Goal: Task Accomplishment & Management: Manage account settings

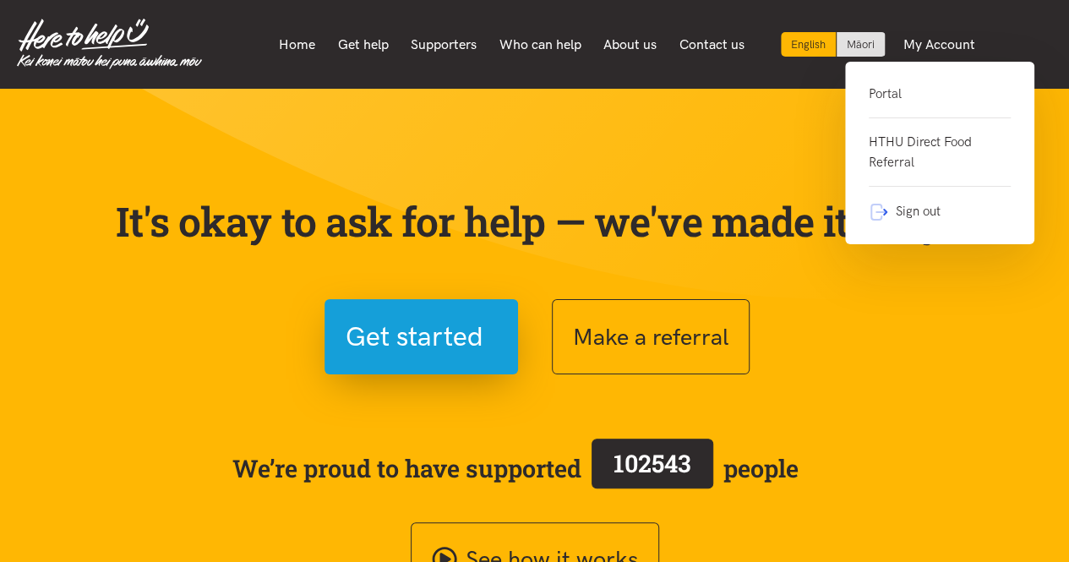
click at [872, 101] on link "Portal" at bounding box center [940, 101] width 142 height 35
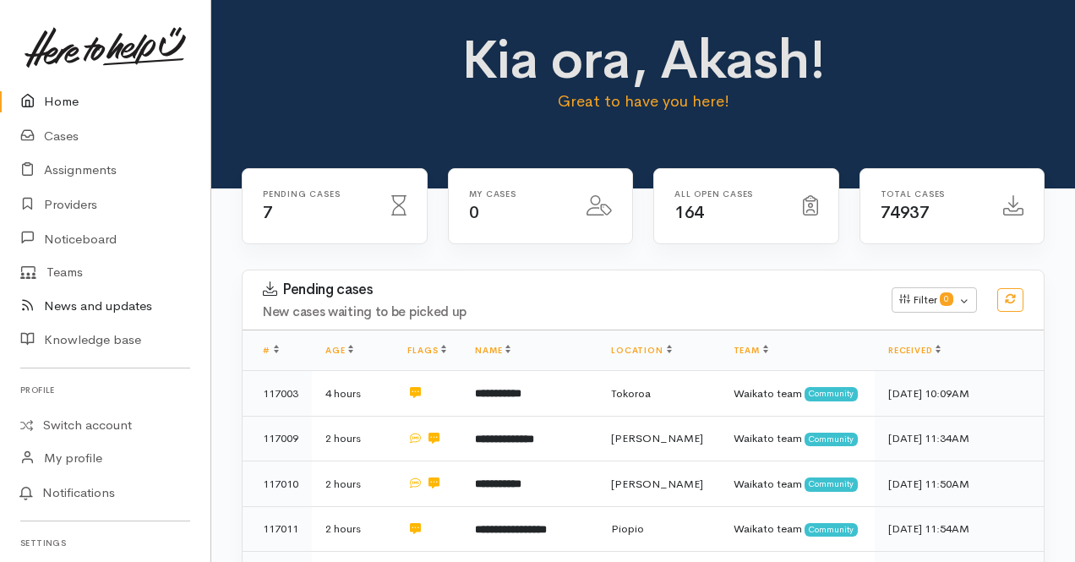
scroll to position [501, 0]
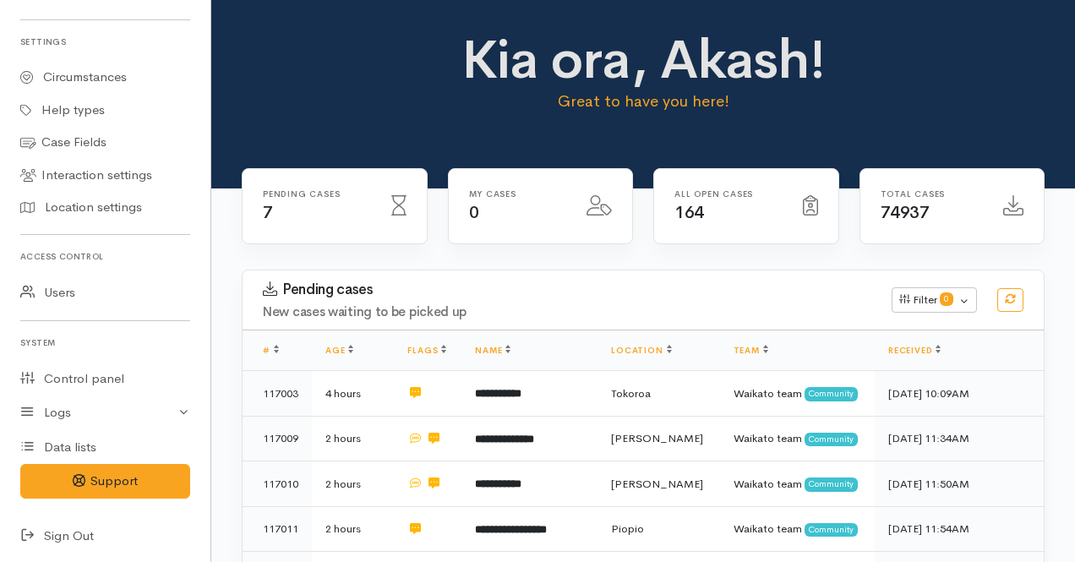
drag, startPoint x: 301, startPoint y: 136, endPoint x: 354, endPoint y: 41, distance: 109.4
click at [354, 41] on div "Kia ora, Akash! Great to have you here!" at bounding box center [643, 94] width 864 height 189
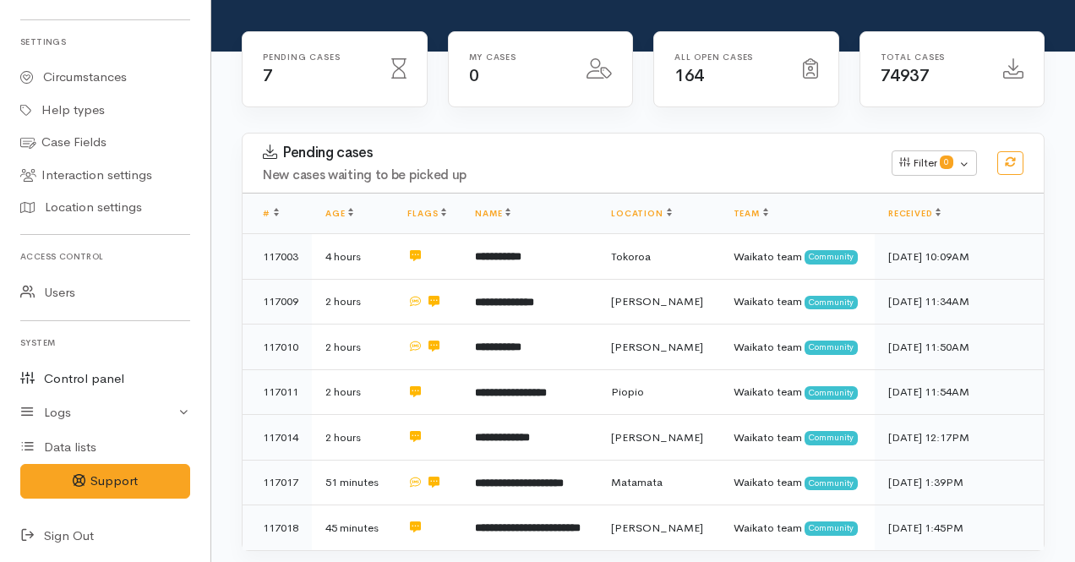
click at [89, 369] on link "Control panel" at bounding box center [105, 379] width 211 height 35
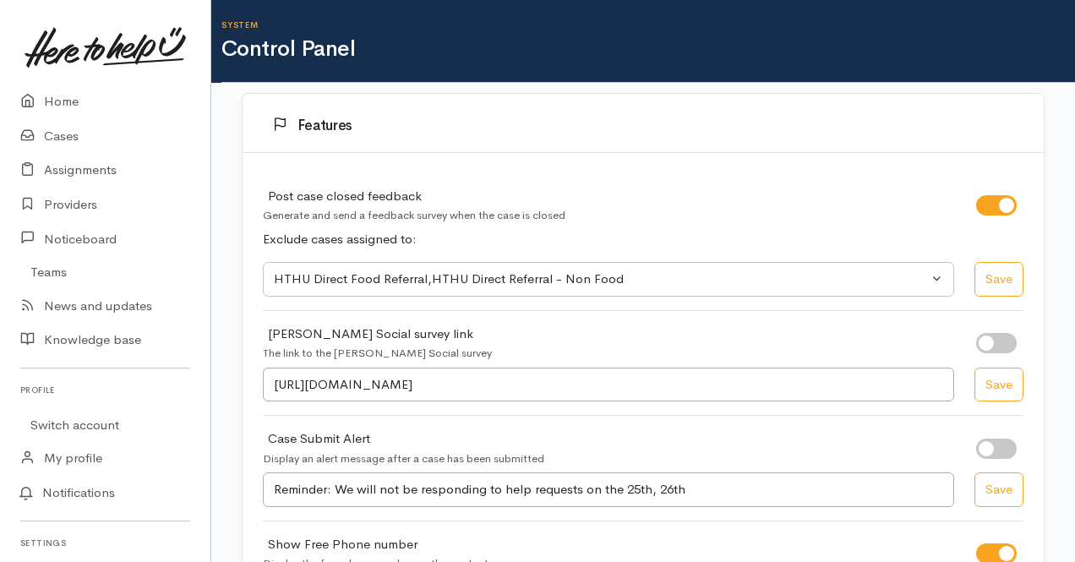
select select "419"
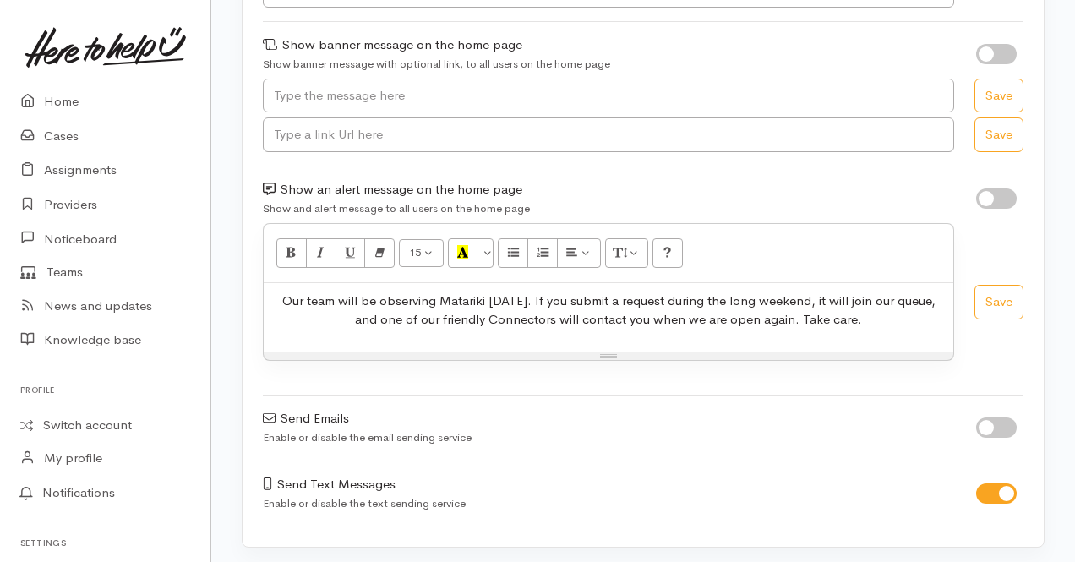
scroll to position [339, 0]
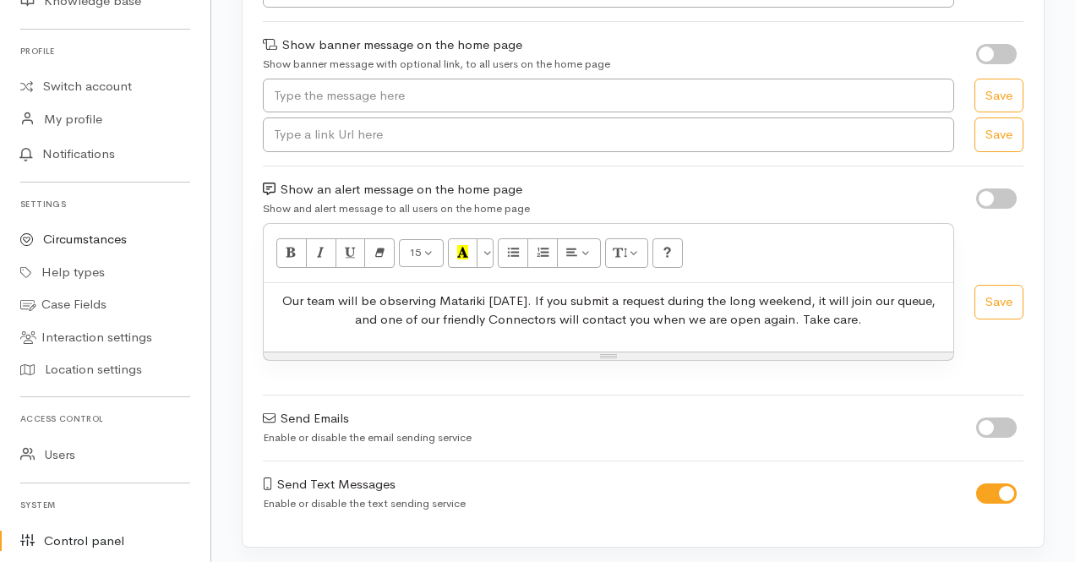
click at [82, 238] on link "Circumstances" at bounding box center [105, 239] width 211 height 33
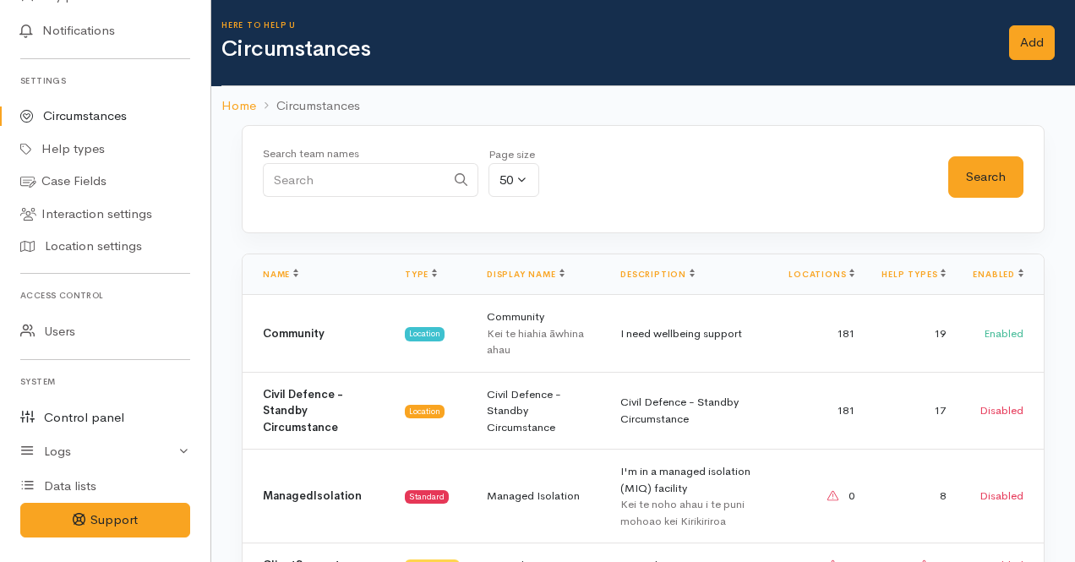
scroll to position [469, 0]
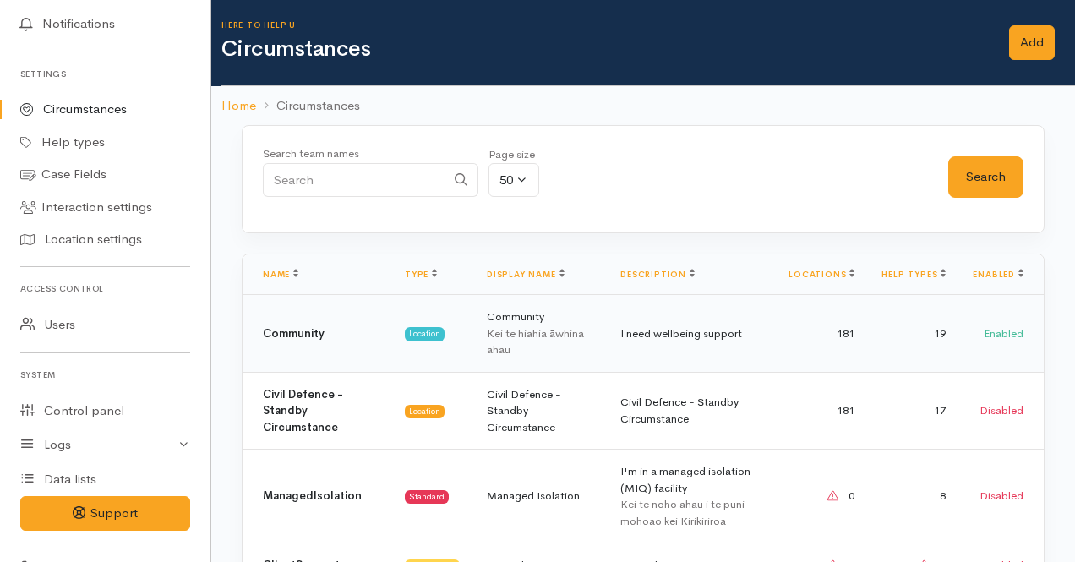
click at [367, 346] on td "Community" at bounding box center [317, 334] width 149 height 78
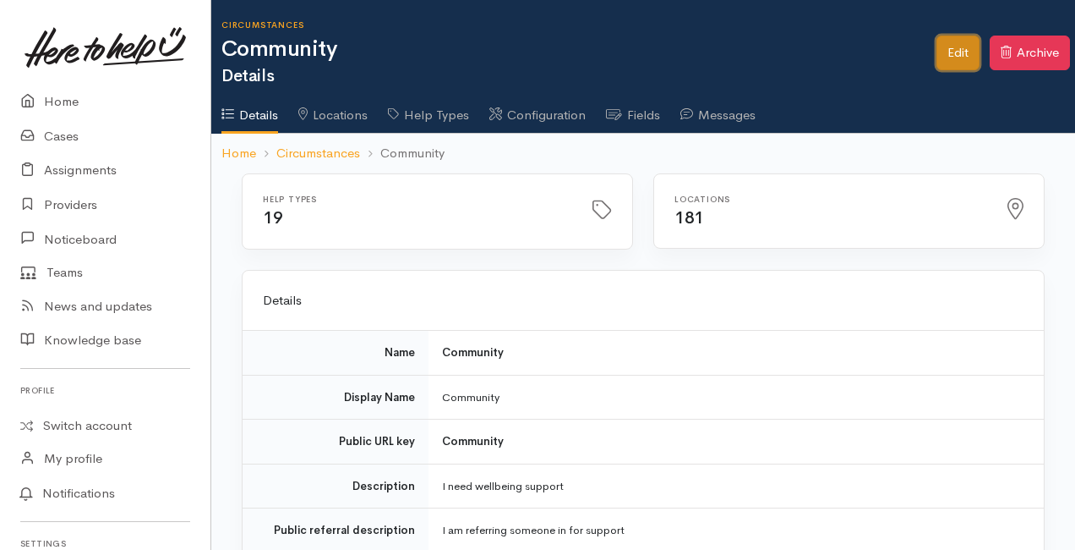
click at [958, 48] on link "Edit" at bounding box center [958, 53] width 43 height 35
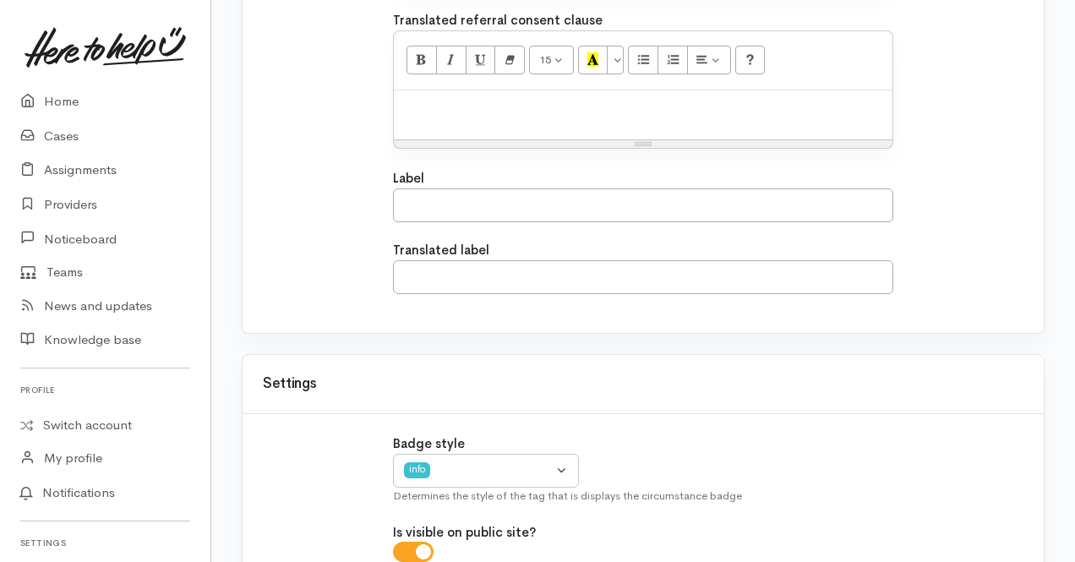
scroll to position [2477, 0]
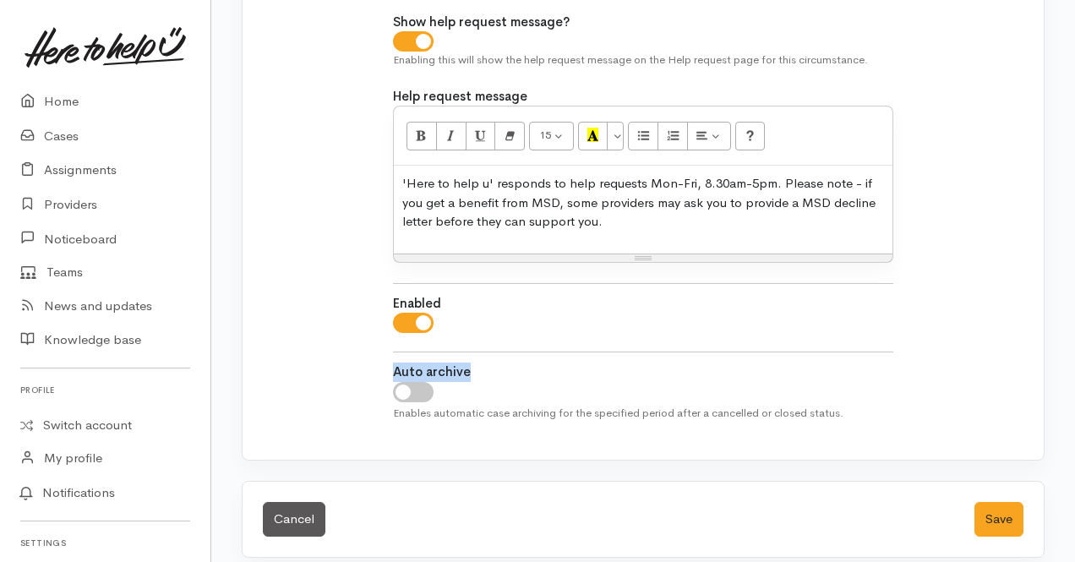
drag, startPoint x: 394, startPoint y: 356, endPoint x: 574, endPoint y: 351, distance: 180.1
click at [574, 363] on div "Auto archive Cases older than: 24 months 12 months 6 months 3 months 12 months …" at bounding box center [643, 392] width 500 height 58
click at [519, 382] on div at bounding box center [643, 392] width 500 height 20
click at [414, 382] on input "checkbox" at bounding box center [413, 392] width 41 height 20
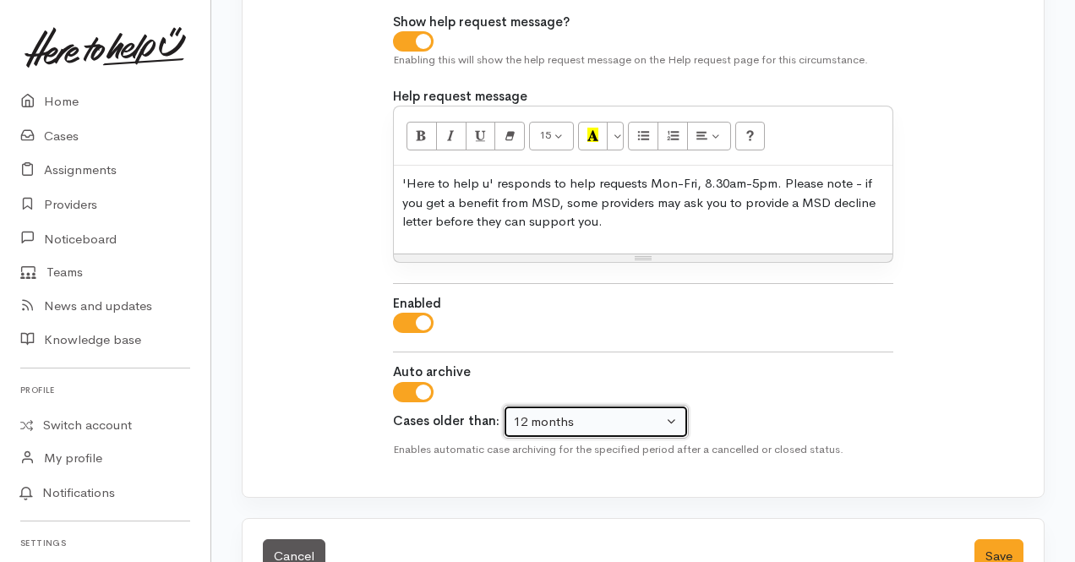
click at [643, 413] on div "12 months" at bounding box center [588, 422] width 149 height 19
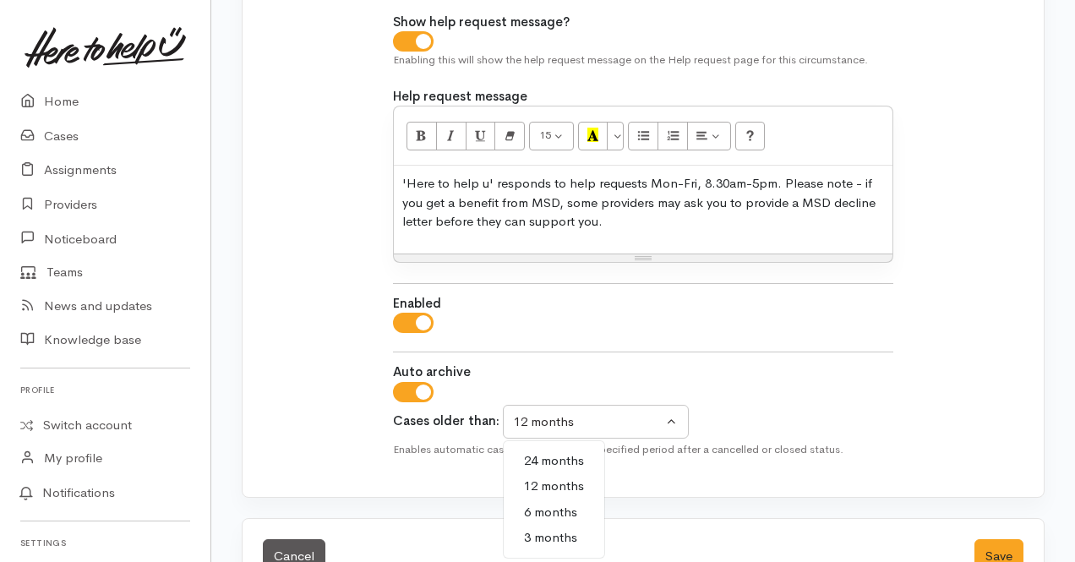
click at [418, 382] on input "checkbox" at bounding box center [413, 392] width 41 height 20
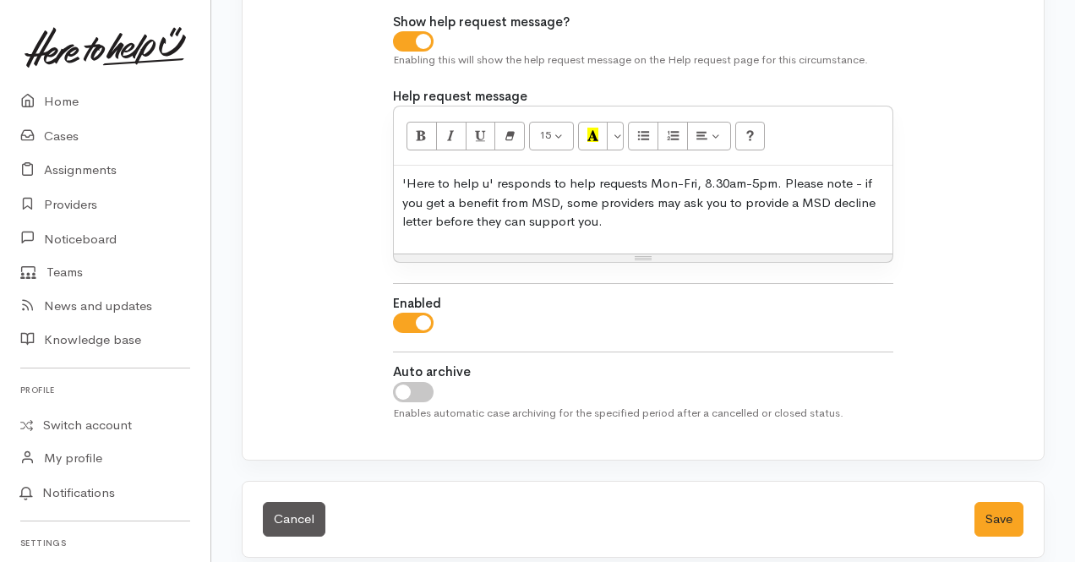
scroll to position [2476, 0]
click at [419, 387] on input "checkbox" at bounding box center [413, 393] width 41 height 20
checkbox input "true"
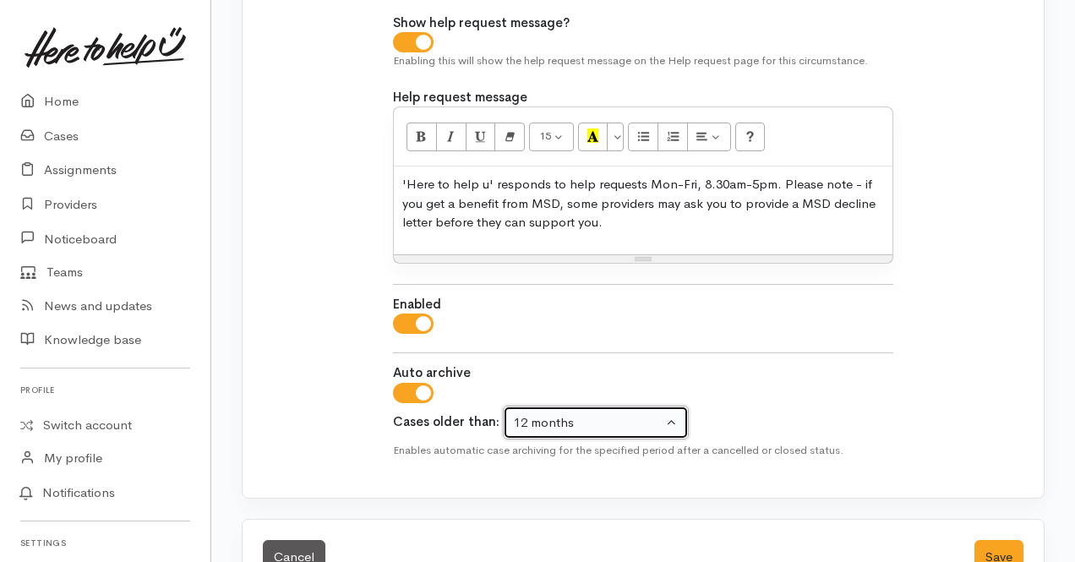
click at [654, 413] on div "12 months" at bounding box center [588, 422] width 149 height 19
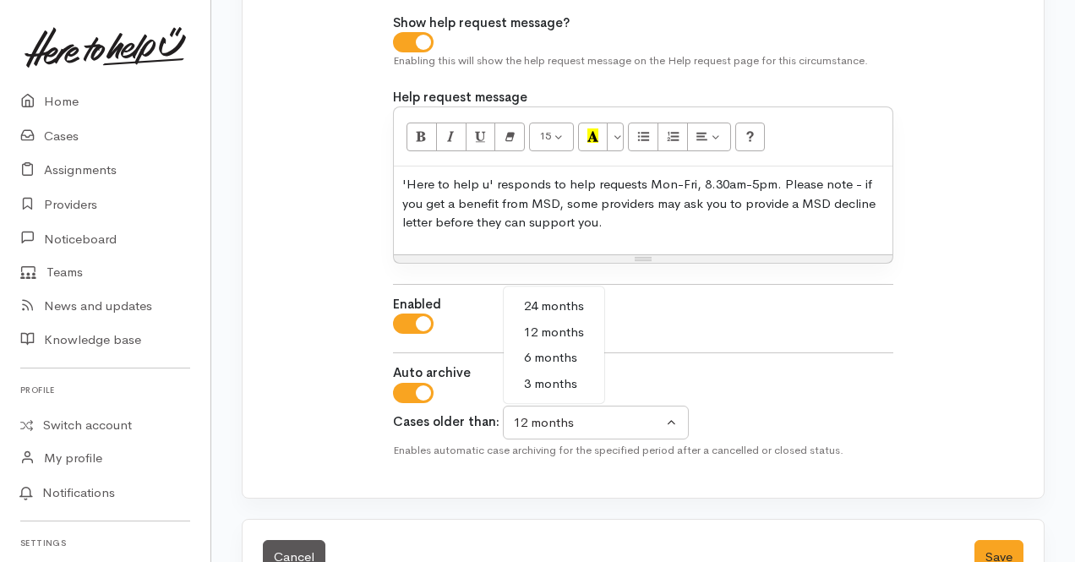
click at [702, 295] on div "Enabled" at bounding box center [643, 304] width 500 height 19
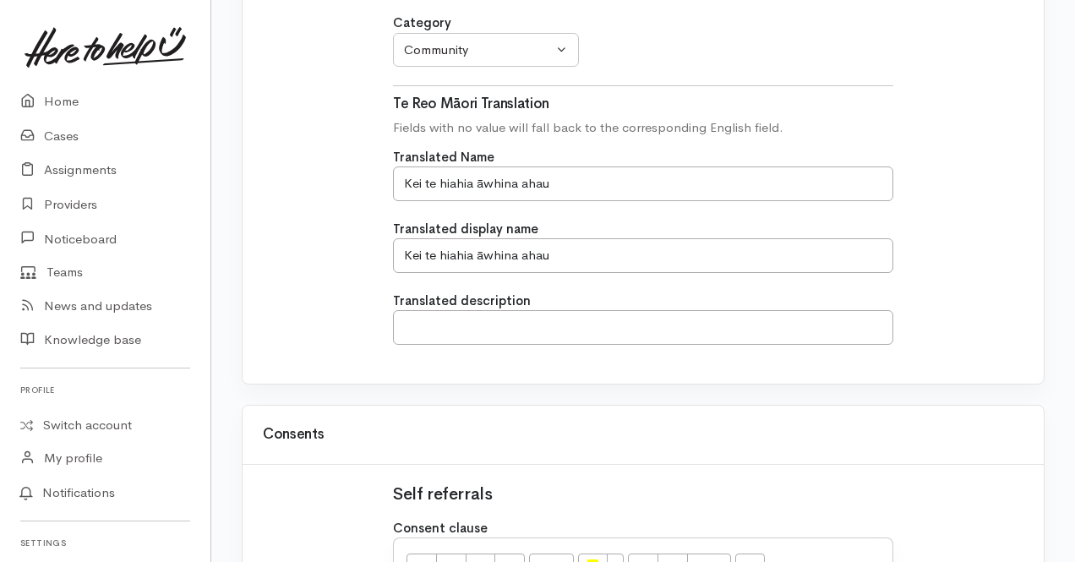
scroll to position [0, 0]
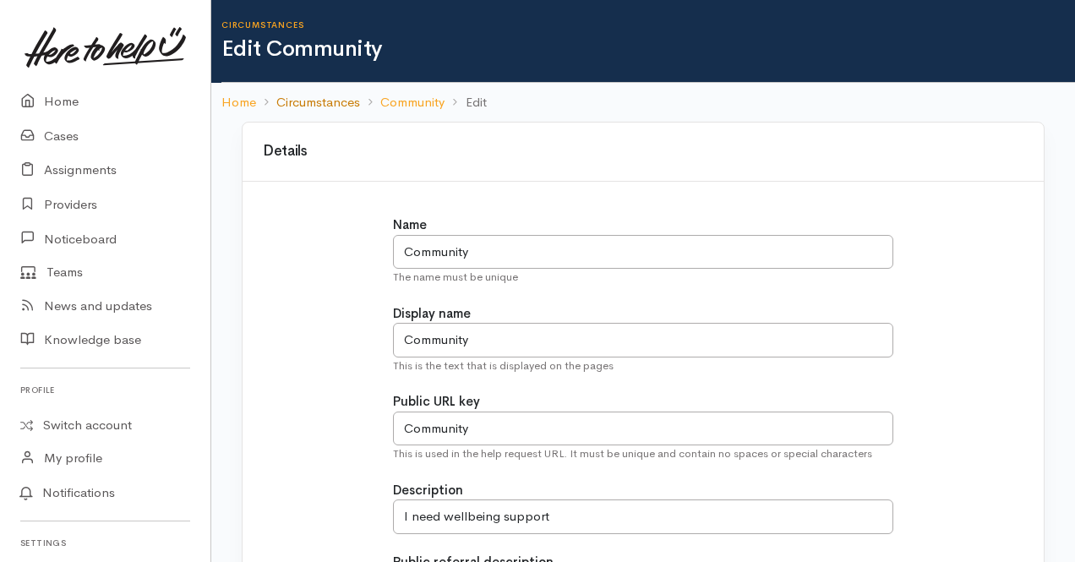
click at [323, 101] on link "Circumstances" at bounding box center [318, 102] width 84 height 19
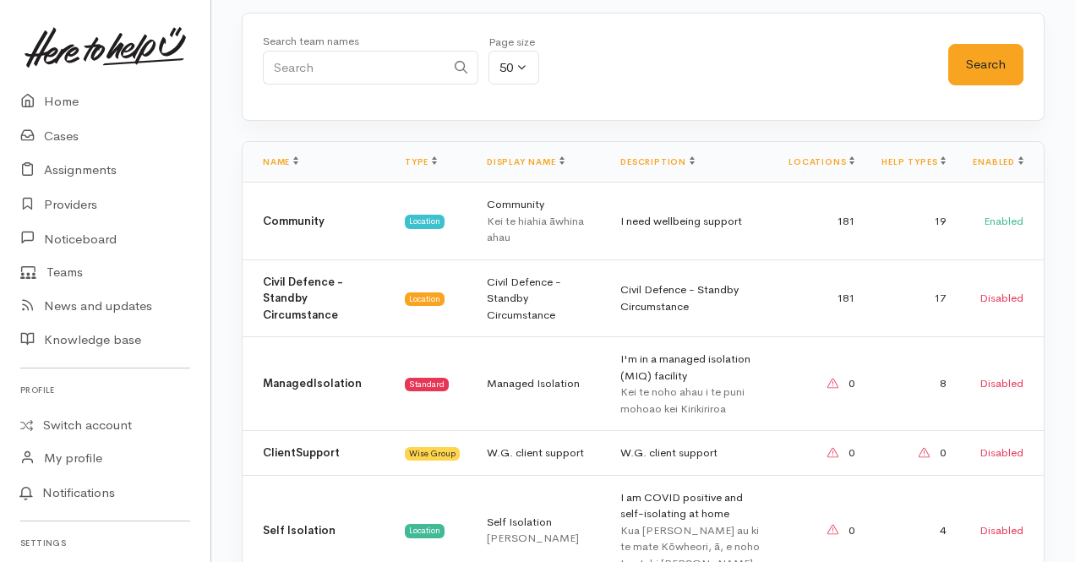
scroll to position [112, 0]
click at [568, 288] on td "Civil Defence - Standby Circumstance" at bounding box center [540, 299] width 134 height 78
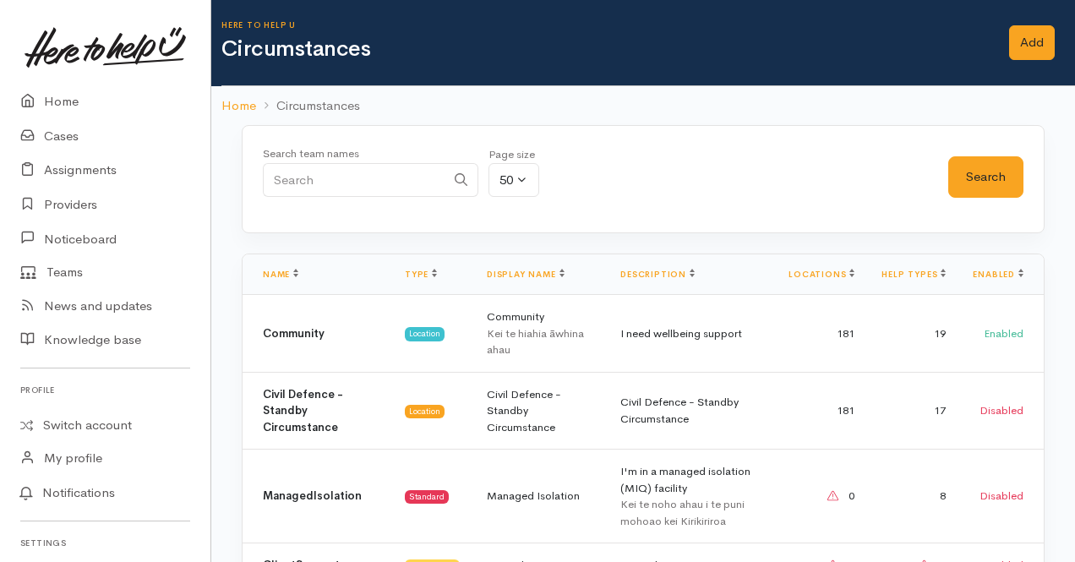
scroll to position [110, 0]
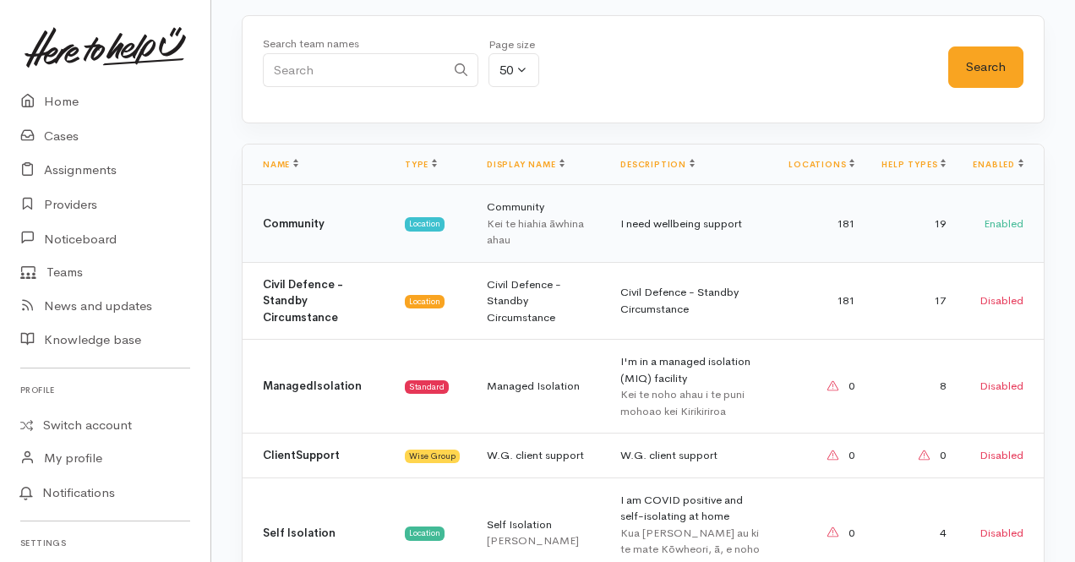
click at [648, 231] on td "I need wellbeing support" at bounding box center [691, 224] width 168 height 78
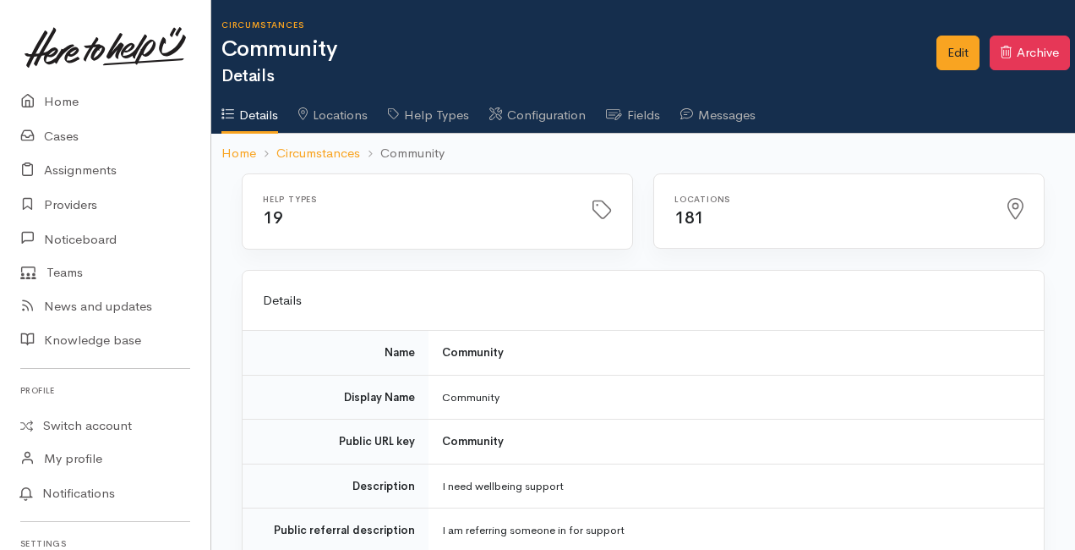
click at [277, 107] on link "Details" at bounding box center [249, 109] width 57 height 49
click at [311, 147] on link "Circumstances" at bounding box center [318, 153] width 84 height 19
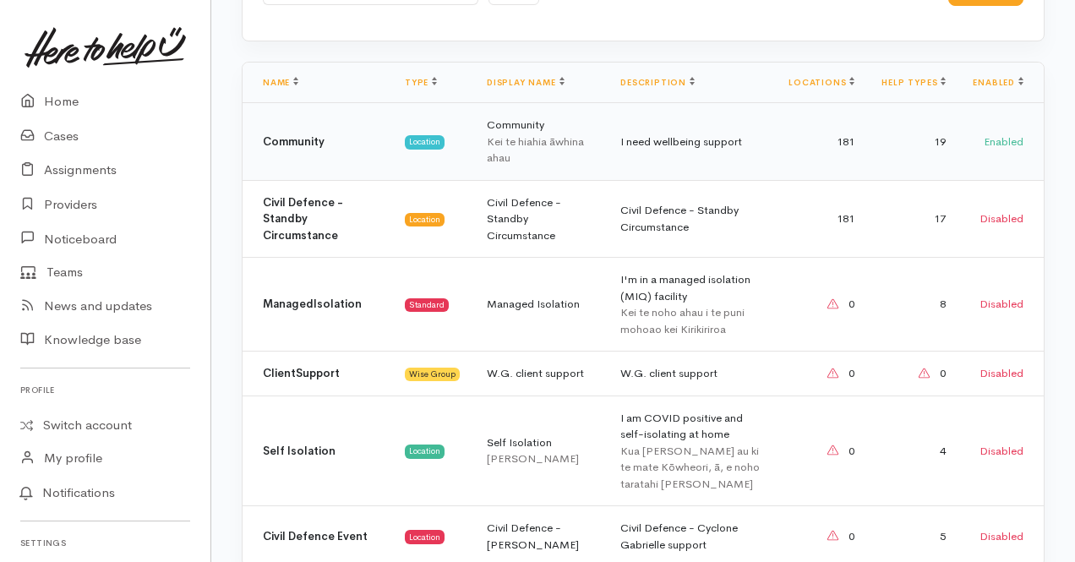
scroll to position [193, 0]
click at [482, 182] on td "Civil Defence - Standby Circumstance" at bounding box center [540, 218] width 134 height 78
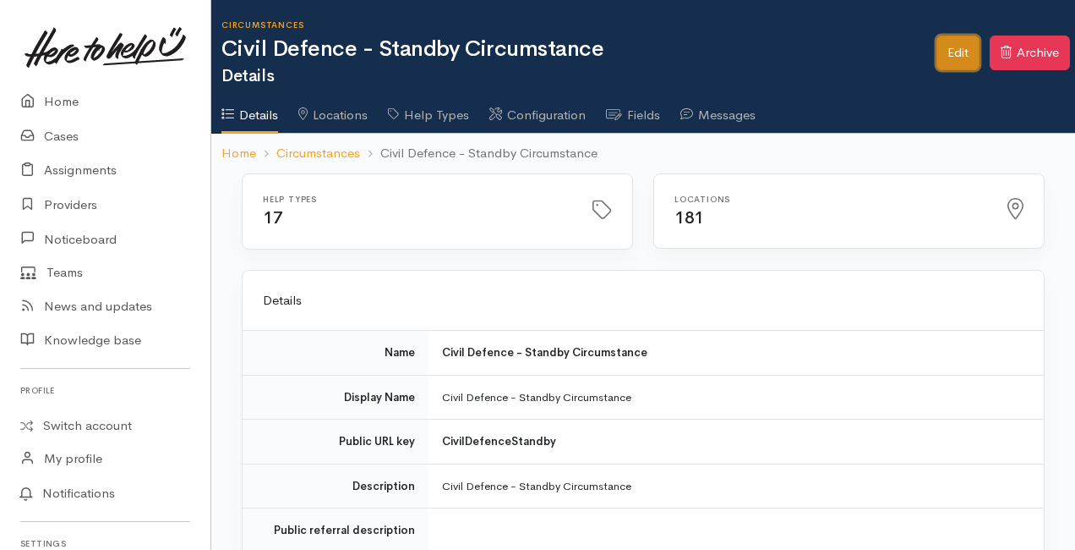
click at [953, 60] on link "Edit" at bounding box center [958, 53] width 43 height 35
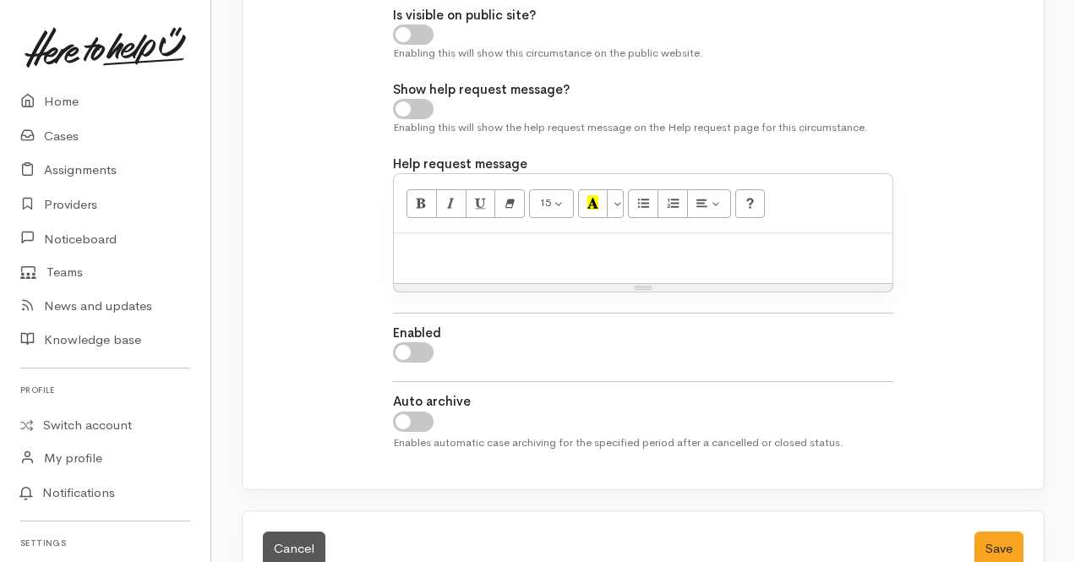
scroll to position [2678, 0]
click at [415, 413] on input "checkbox" at bounding box center [413, 422] width 41 height 20
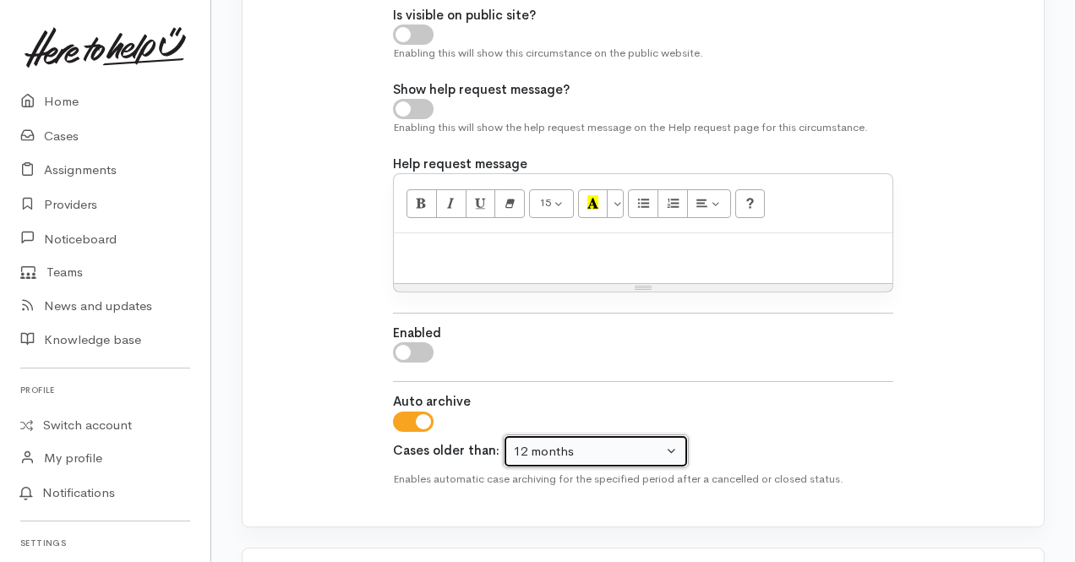
click at [592, 442] on div "12 months" at bounding box center [588, 451] width 149 height 19
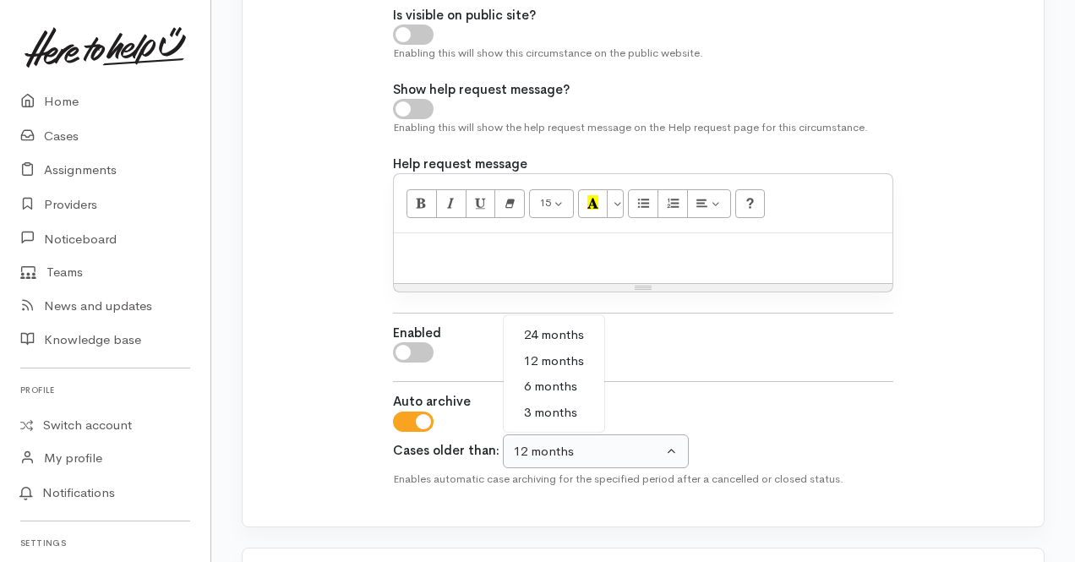
scroll to position [2682, 0]
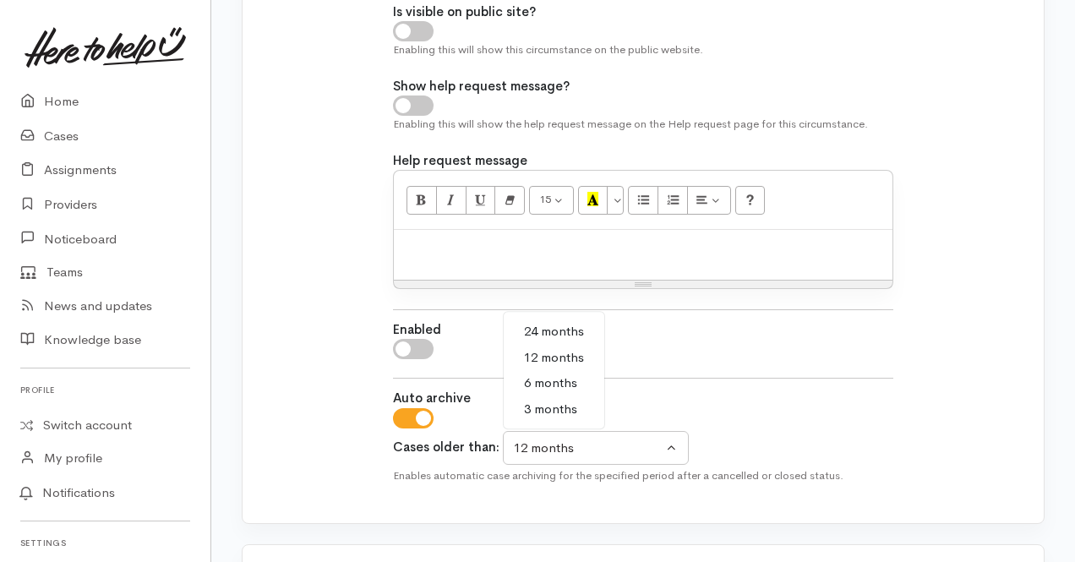
click at [413, 410] on input "checkbox" at bounding box center [413, 418] width 41 height 20
checkbox input "false"
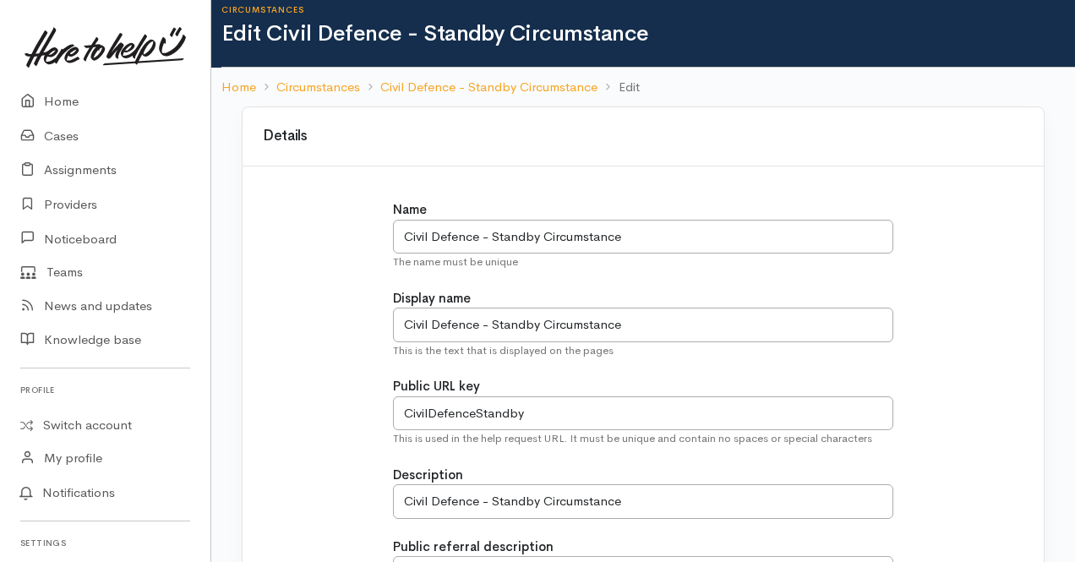
scroll to position [0, 0]
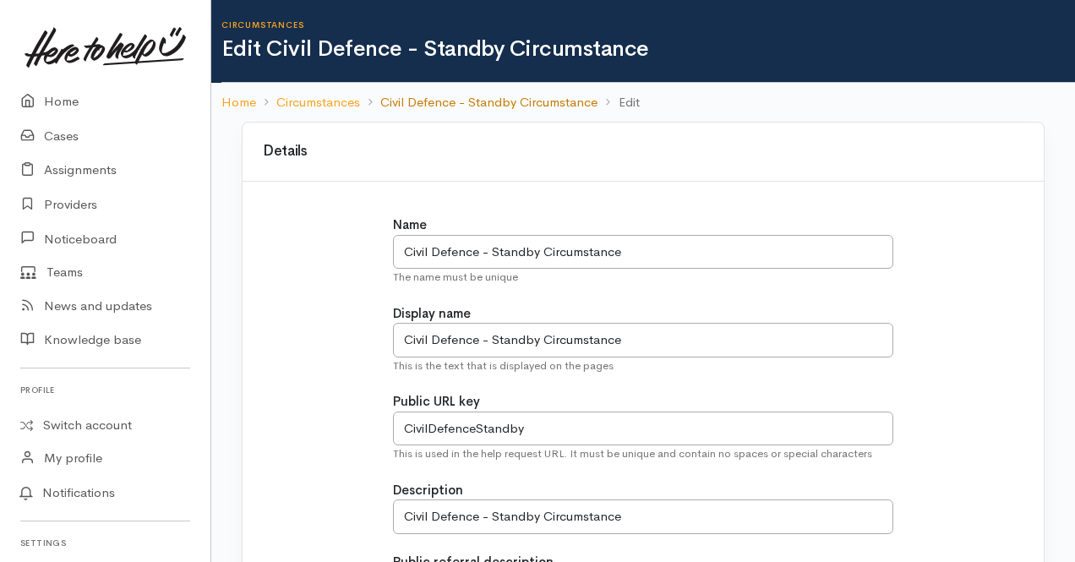
click at [460, 98] on link "Civil Defence - Standby Circumstance" at bounding box center [488, 102] width 217 height 19
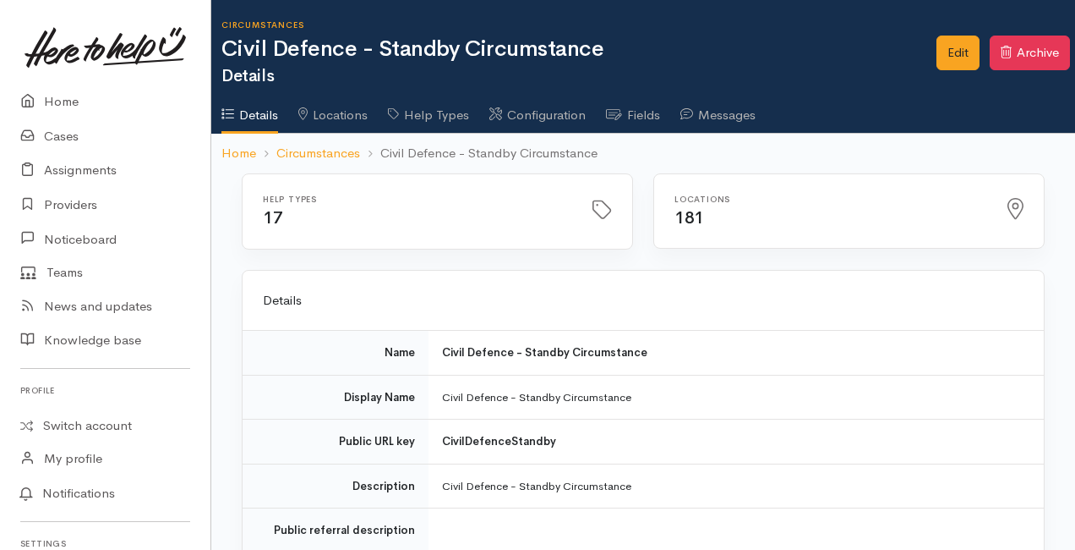
scroll to position [418, 0]
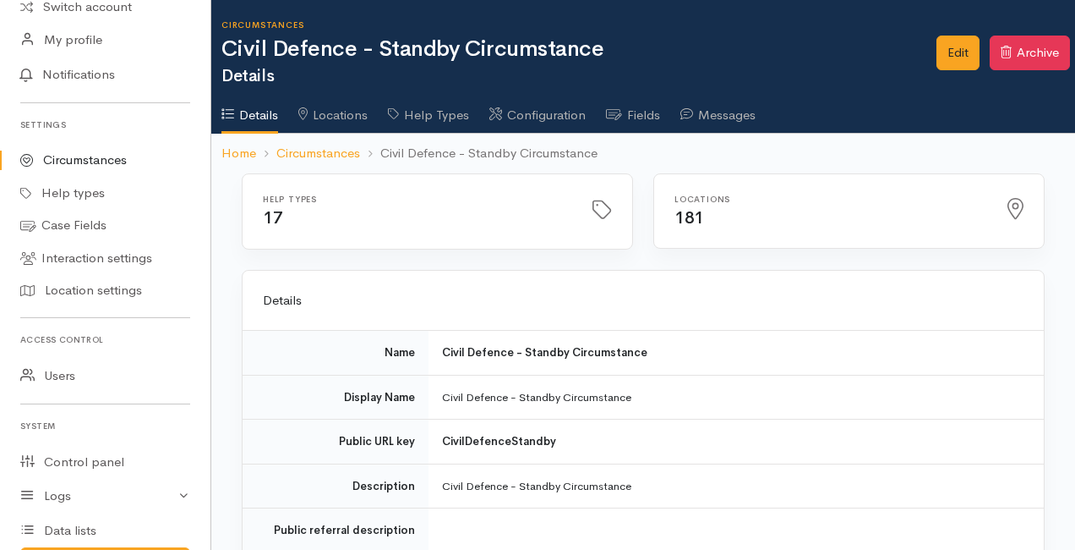
click at [95, 152] on link "Circumstances" at bounding box center [105, 160] width 211 height 33
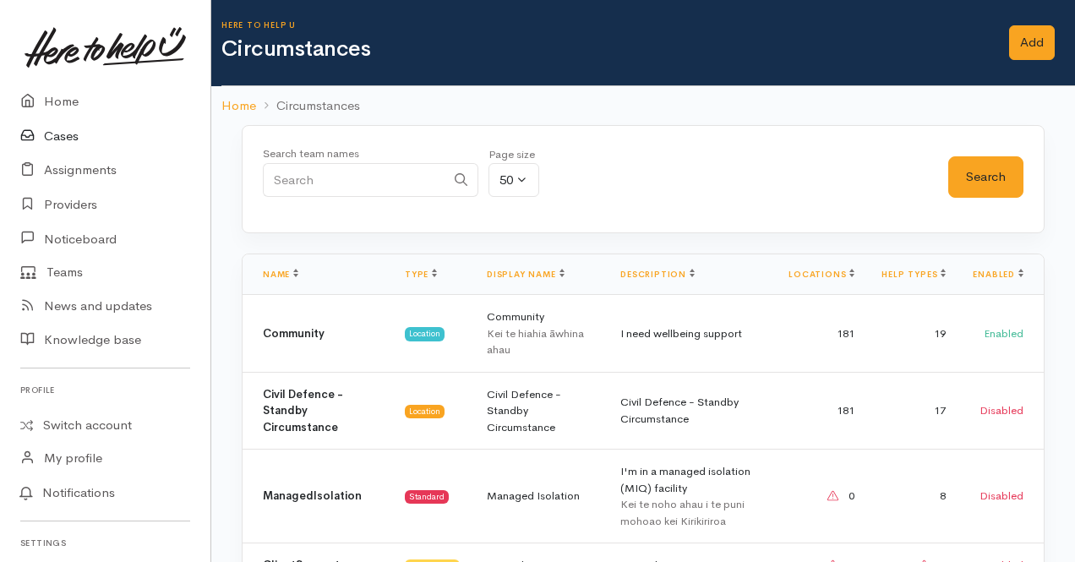
click at [46, 135] on link "Cases" at bounding box center [105, 136] width 211 height 35
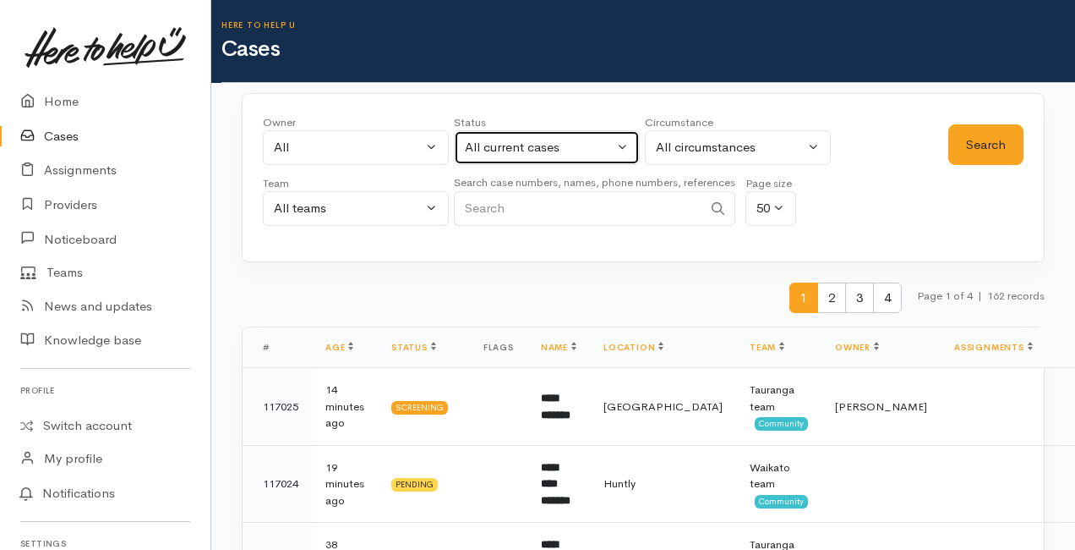
click at [535, 148] on div "All current cases" at bounding box center [539, 147] width 149 height 19
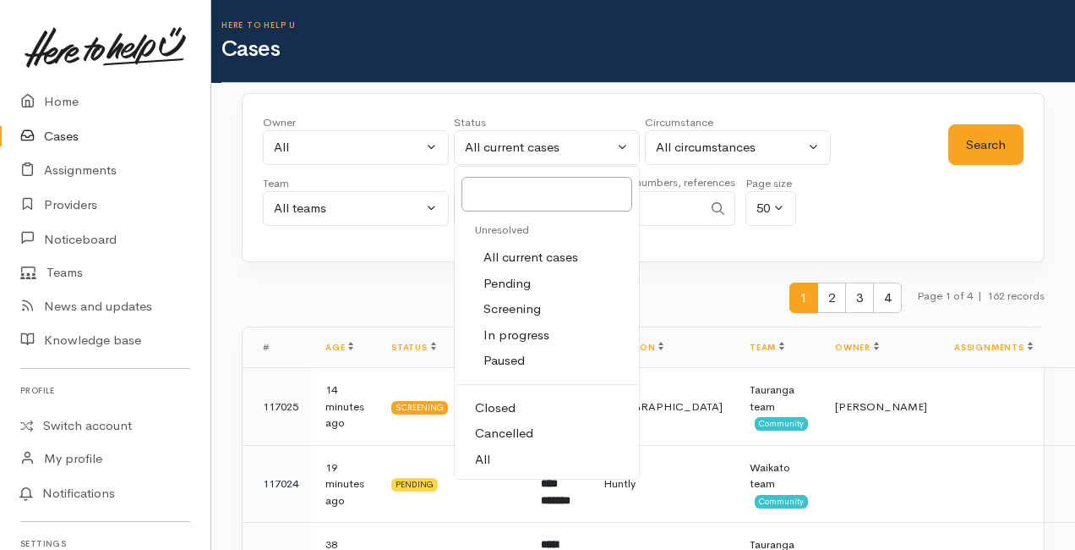
click at [512, 456] on link "All" at bounding box center [547, 459] width 184 height 26
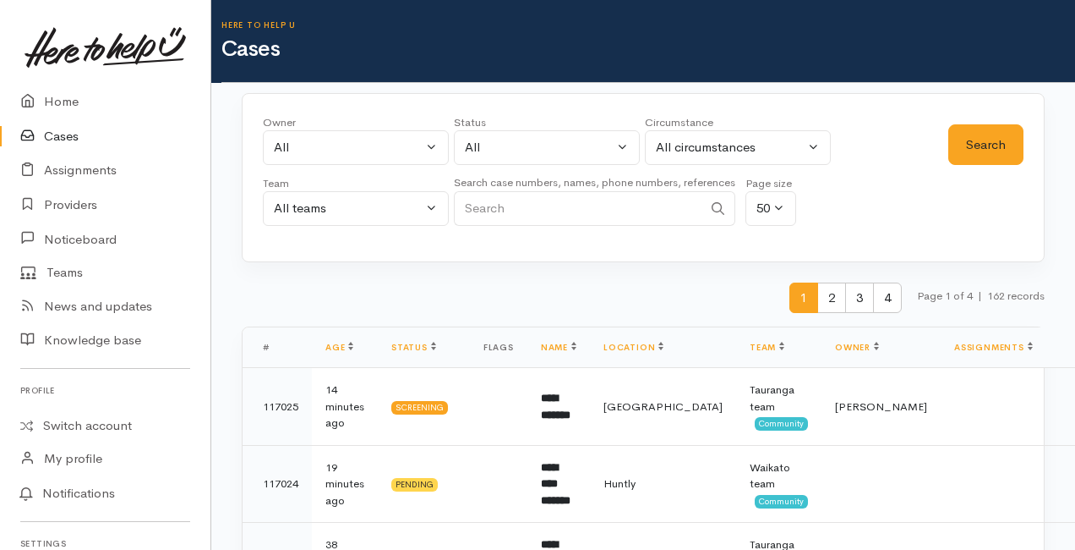
click at [615, 118] on div "Status" at bounding box center [547, 122] width 186 height 17
click at [592, 140] on div "All" at bounding box center [539, 147] width 149 height 19
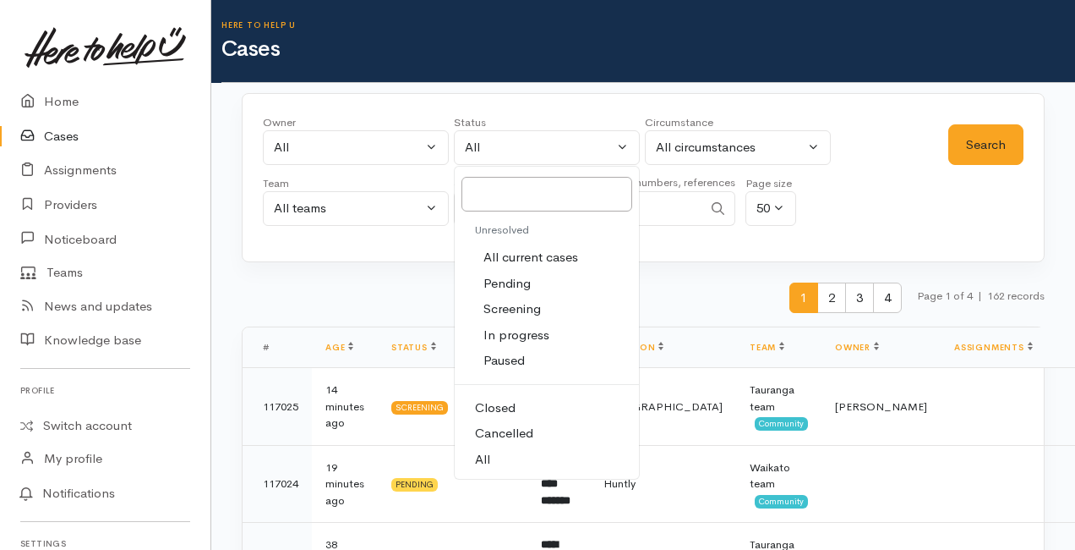
click at [531, 261] on span "All current cases" at bounding box center [531, 257] width 95 height 19
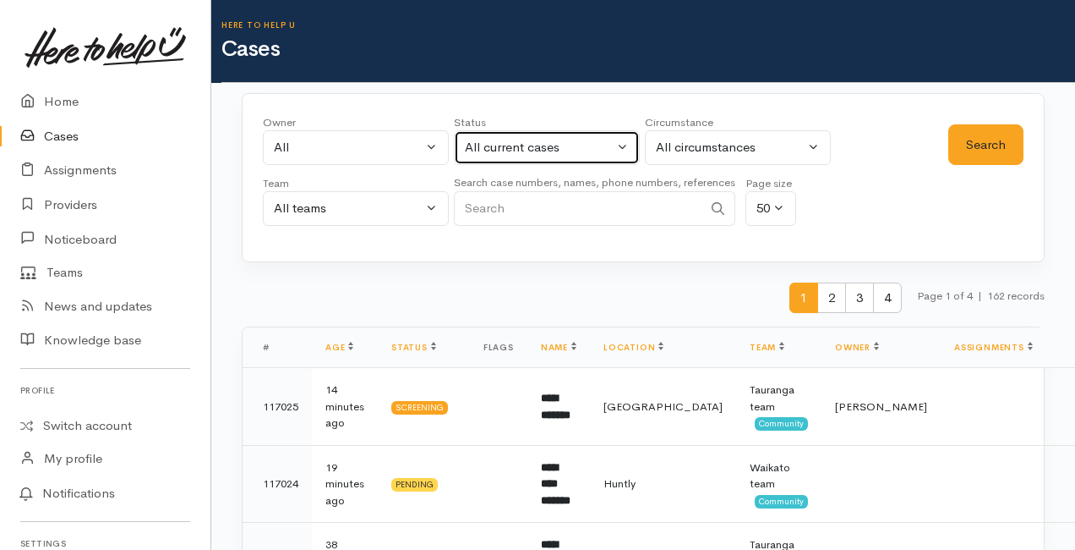
click at [484, 153] on div "All current cases" at bounding box center [539, 147] width 149 height 19
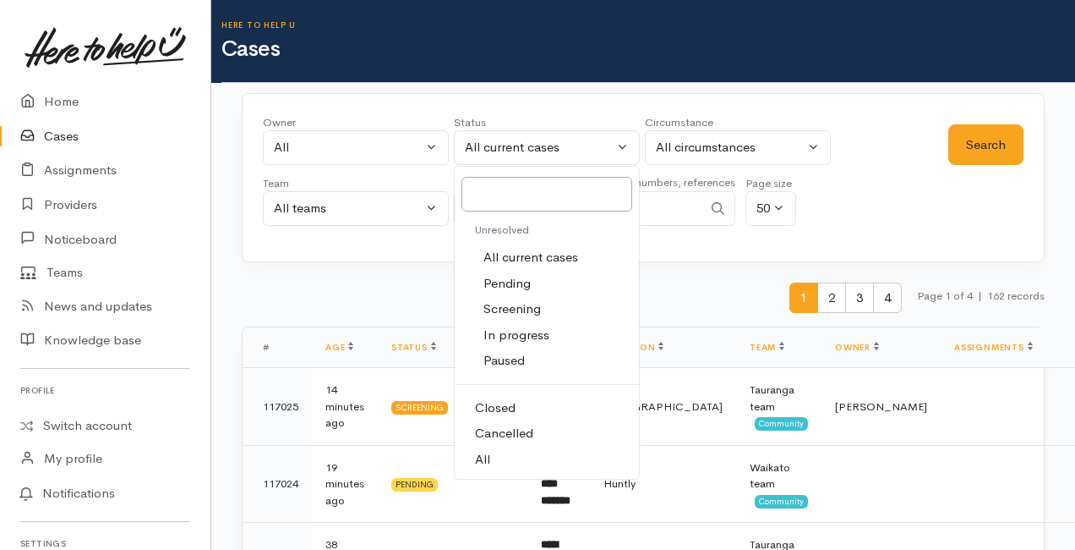
click at [496, 462] on link "All" at bounding box center [547, 459] width 184 height 26
select select "All"
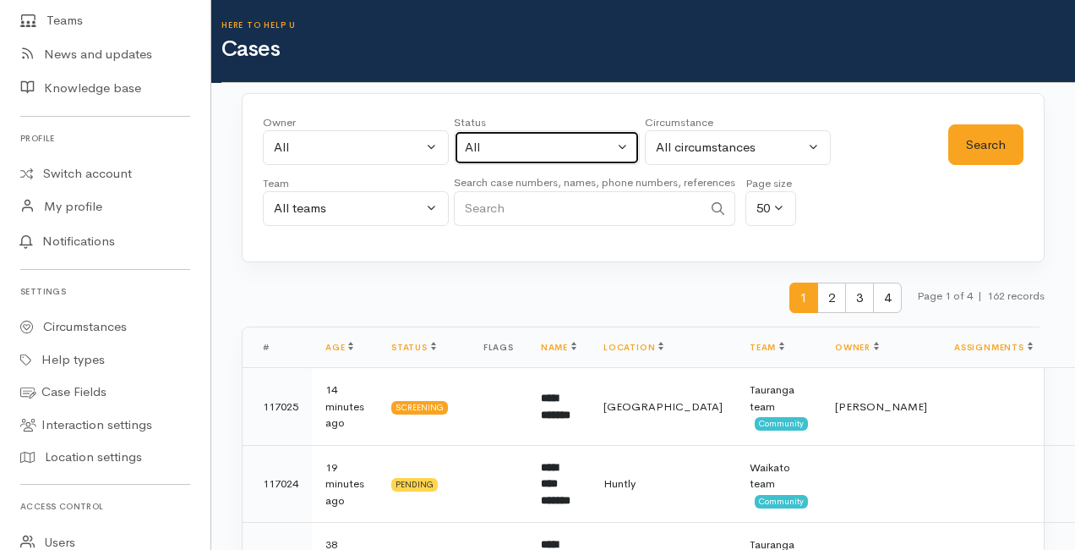
scroll to position [264, 0]
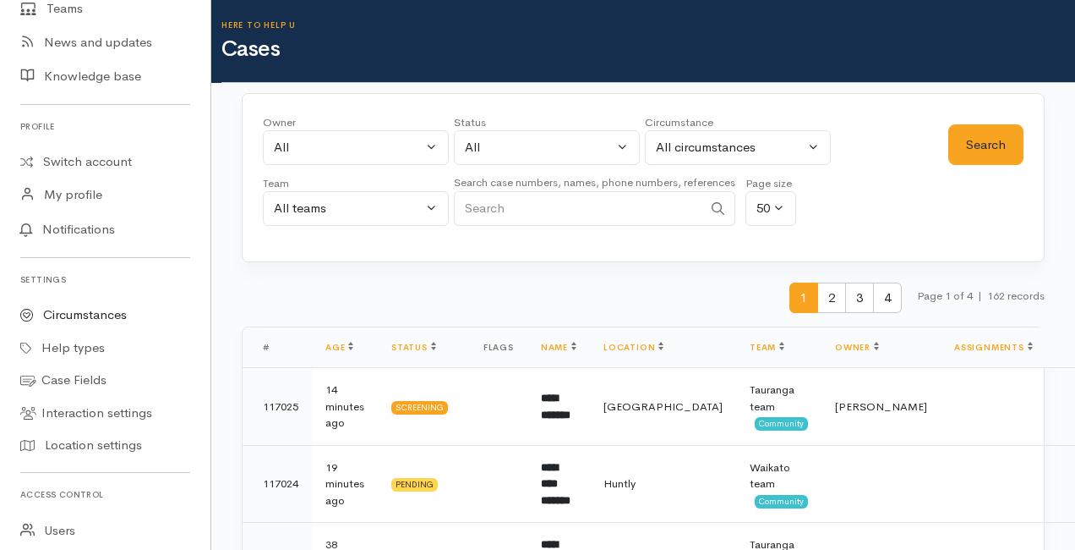
click at [113, 315] on link "Circumstances" at bounding box center [105, 314] width 211 height 33
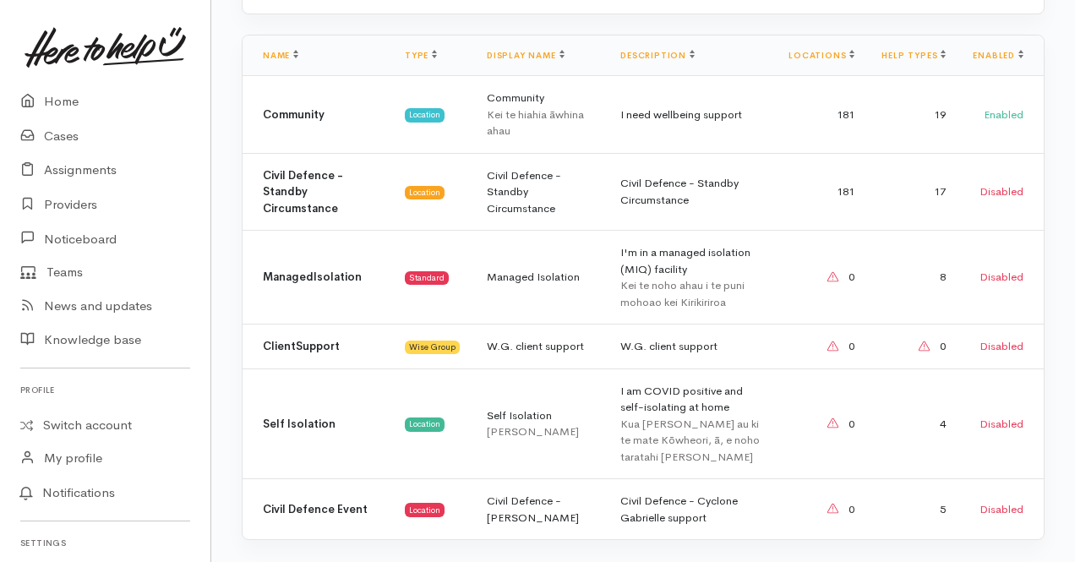
scroll to position [220, 0]
click at [579, 201] on td "Civil Defence - Standby Circumstance" at bounding box center [540, 191] width 134 height 78
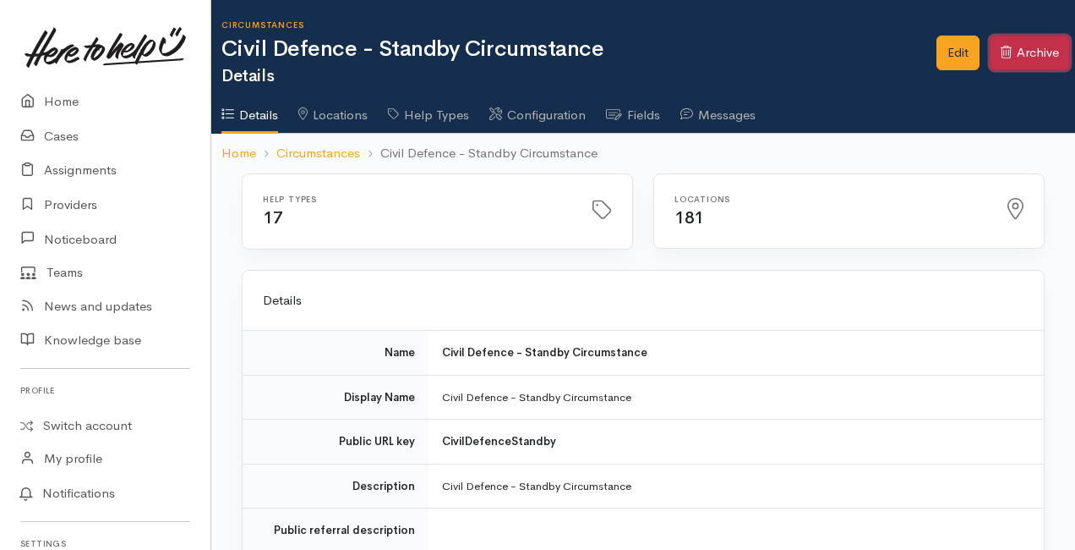
click at [1013, 52] on button "Archive" at bounding box center [1030, 53] width 80 height 35
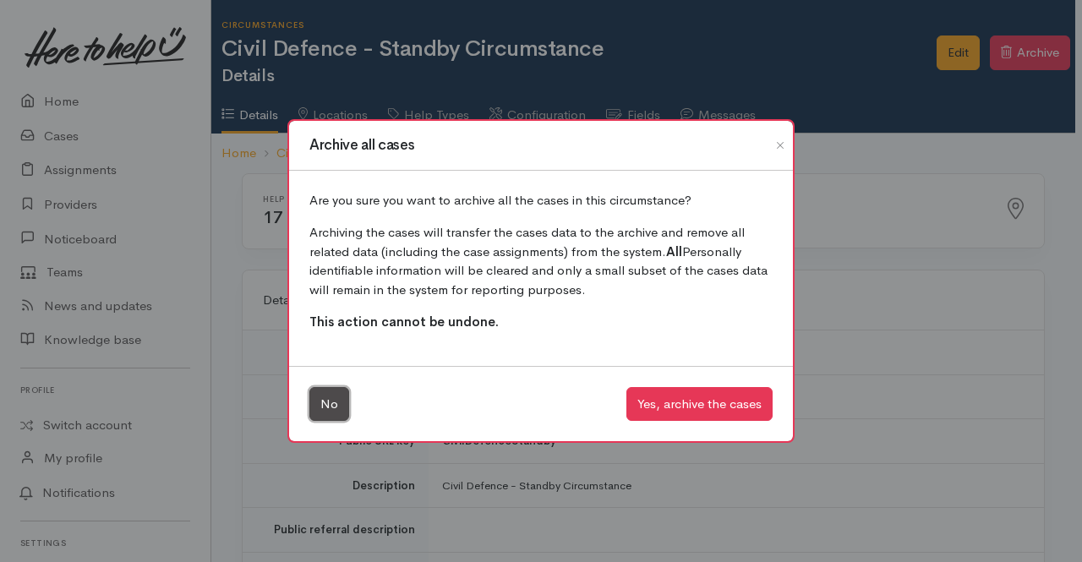
click at [322, 402] on button "No" at bounding box center [329, 404] width 40 height 35
